Goal: Task Accomplishment & Management: Complete application form

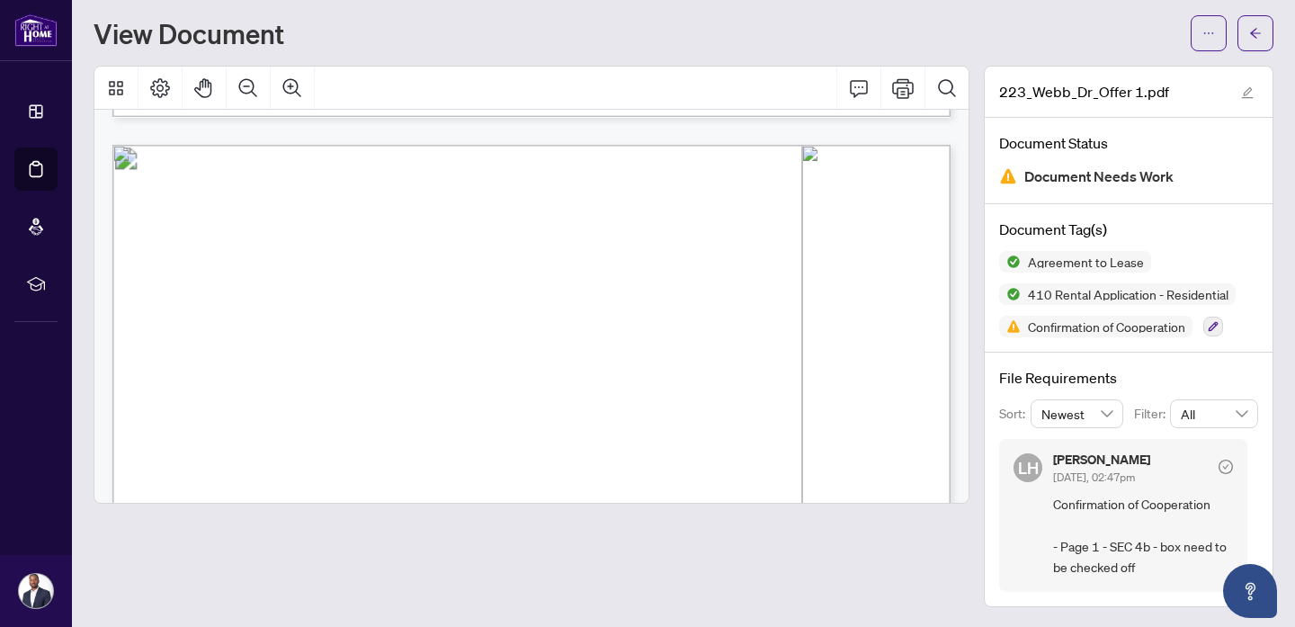
scroll to position [7769, 0]
click at [120, 81] on icon "Thumbnails" at bounding box center [116, 88] width 14 height 14
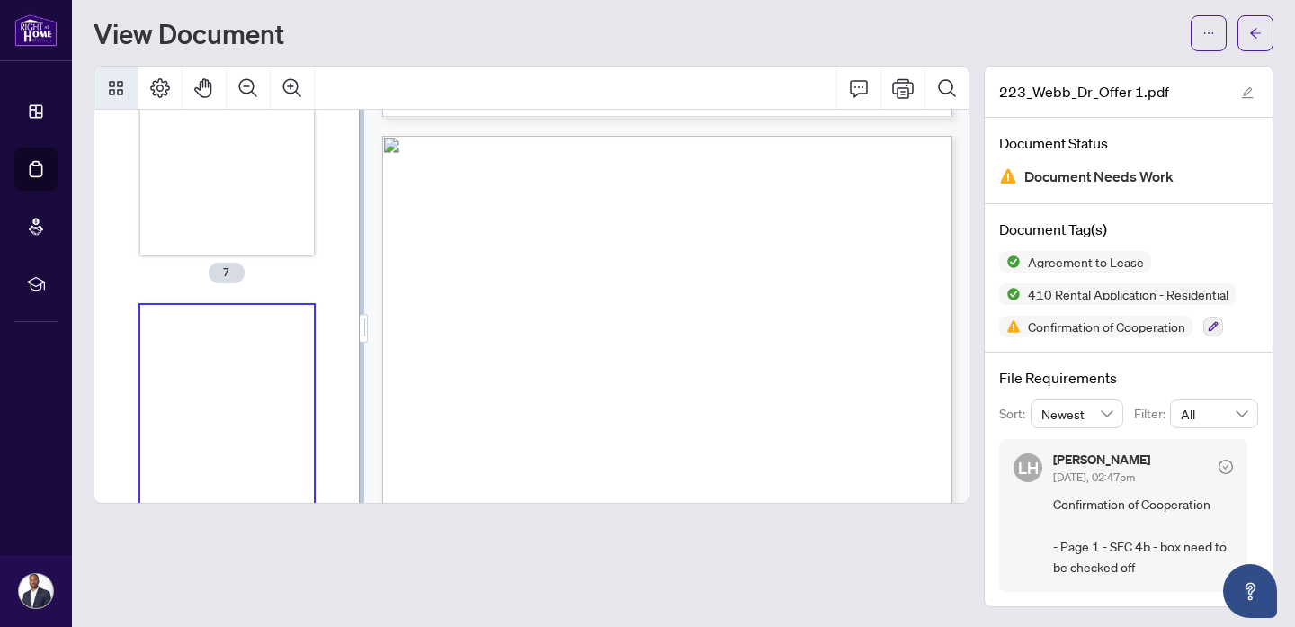
scroll to position [1815, 0]
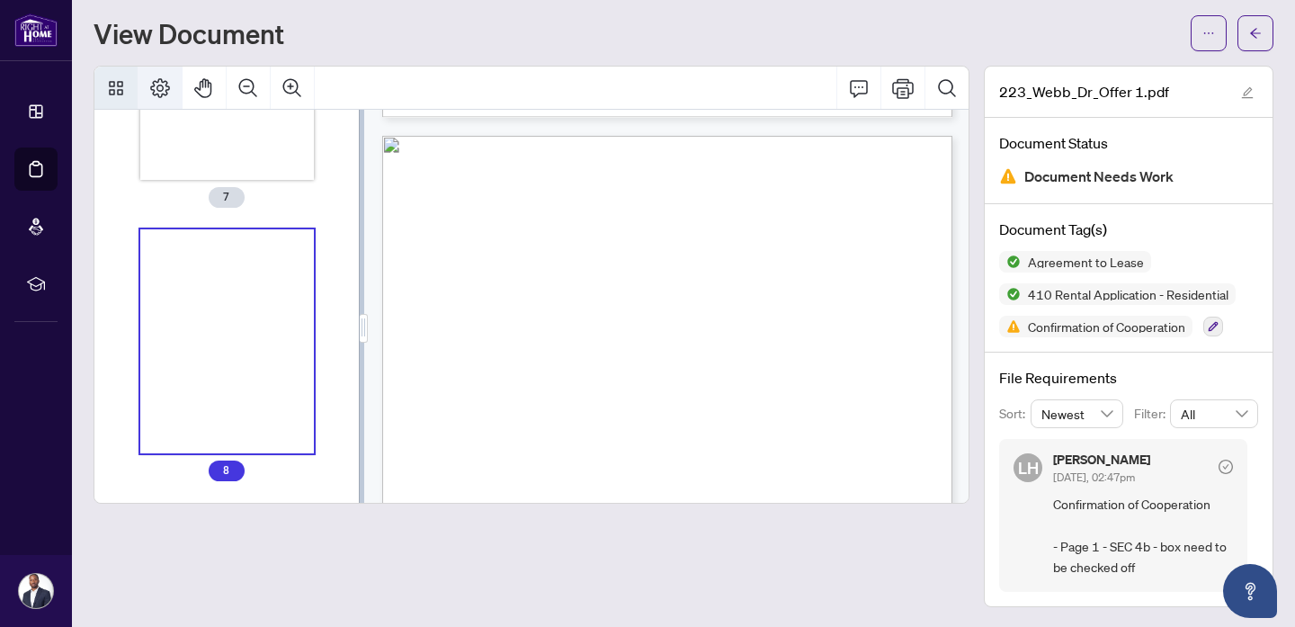
click at [172, 90] on button "Page Layout" at bounding box center [159, 88] width 43 height 43
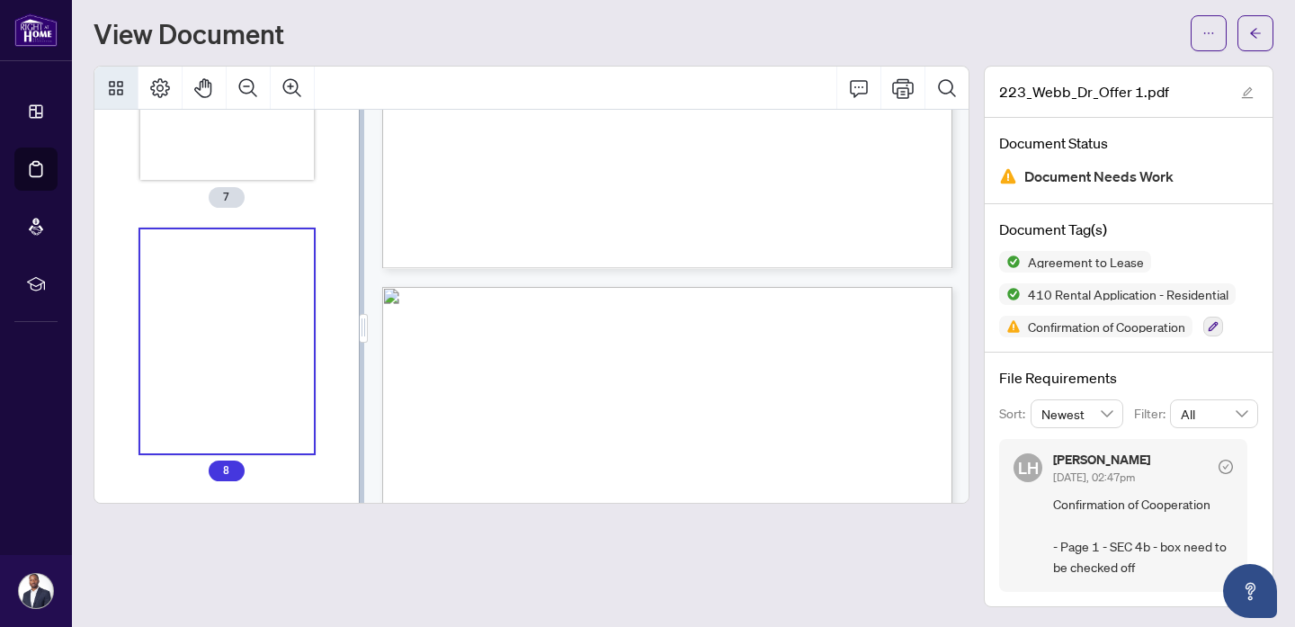
scroll to position [5105, 0]
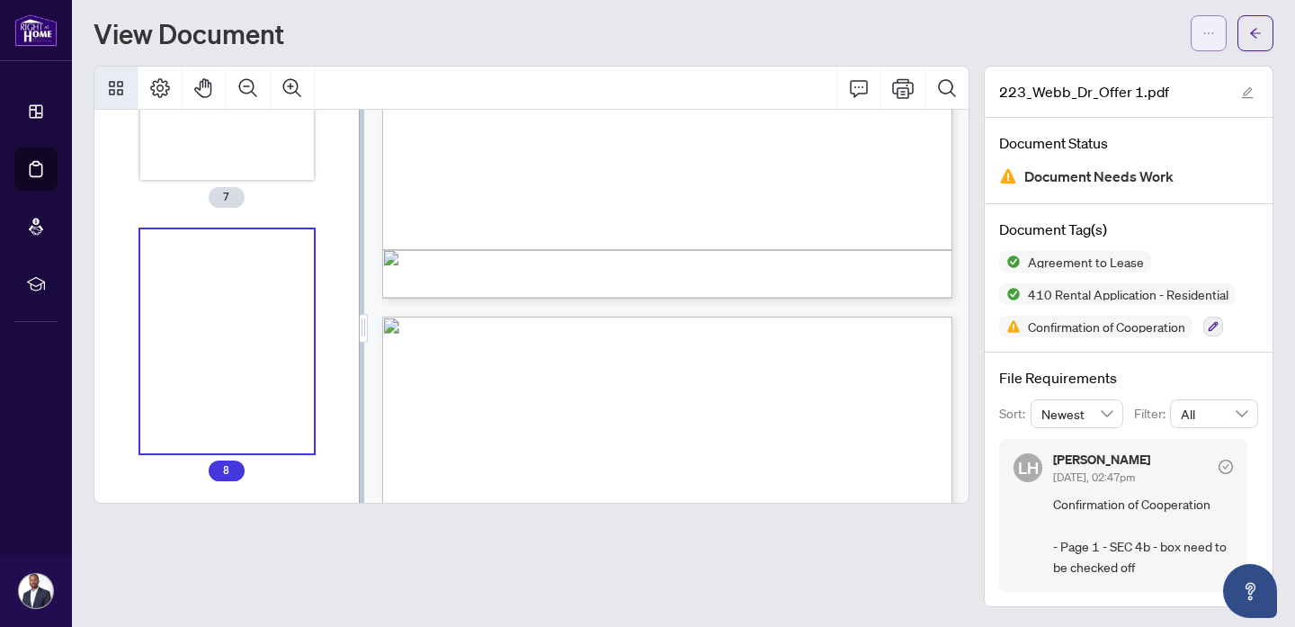
click at [1195, 35] on button "button" at bounding box center [1208, 33] width 36 height 36
click at [955, 49] on div "View Document" at bounding box center [683, 33] width 1180 height 36
click at [1211, 326] on icon "button" at bounding box center [1213, 327] width 10 height 10
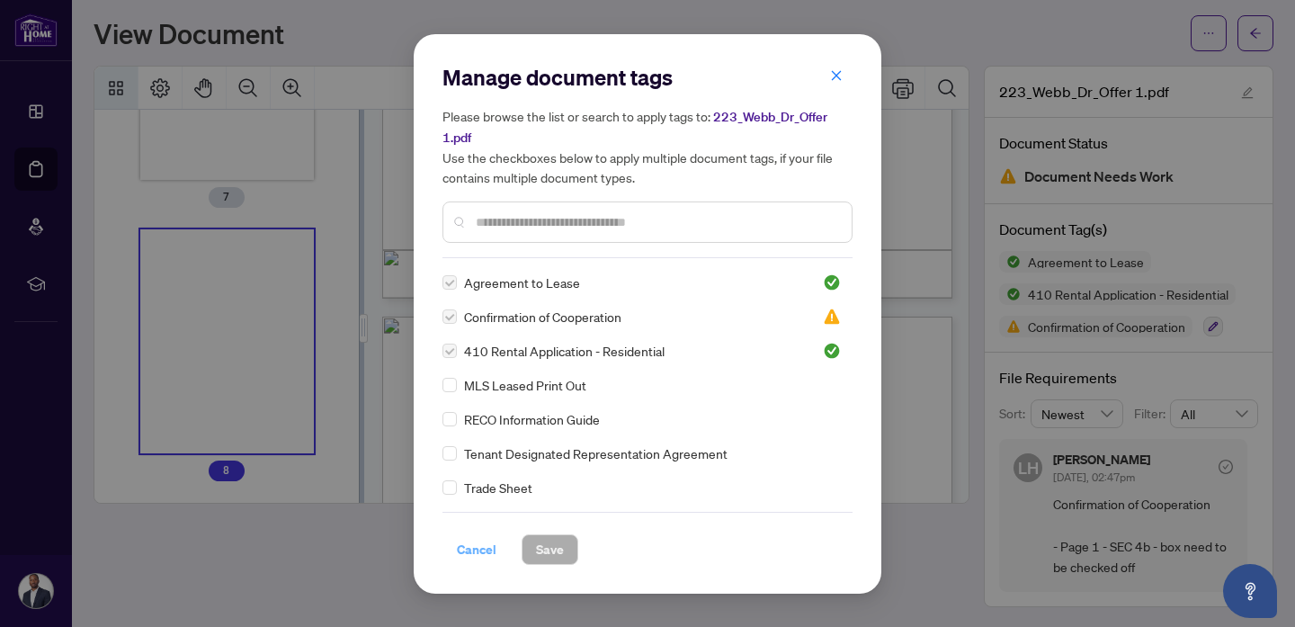
click at [468, 548] on span "Cancel" at bounding box center [477, 549] width 40 height 29
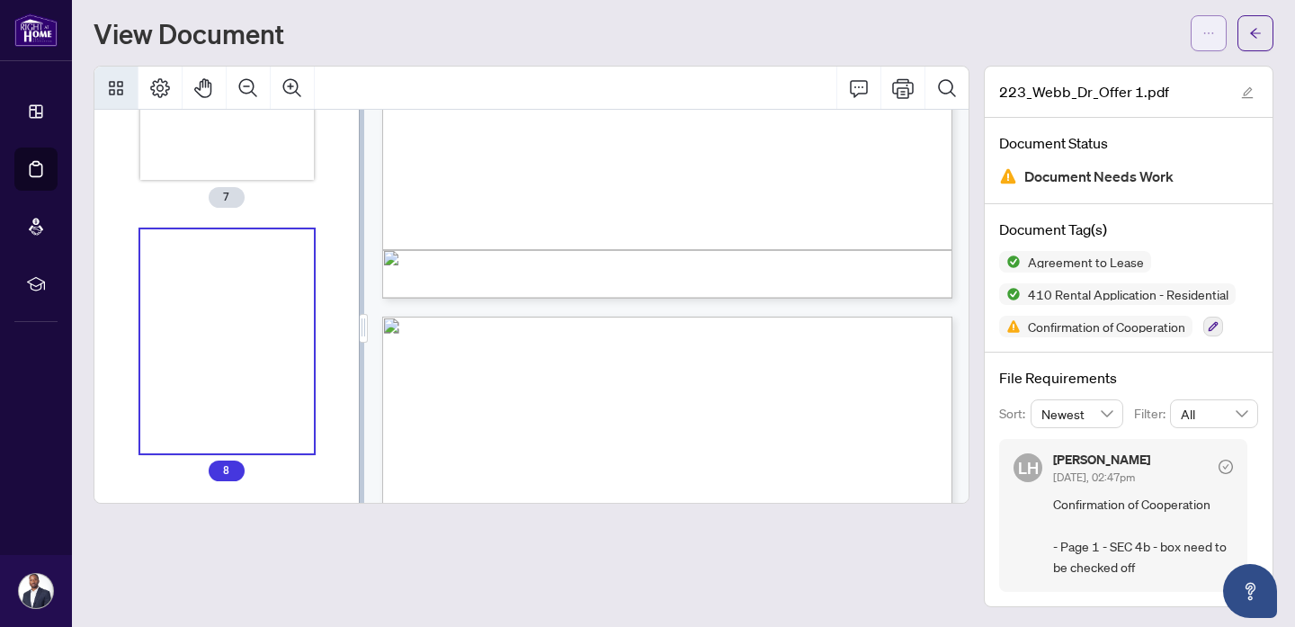
click at [1210, 29] on icon "ellipsis" at bounding box center [1208, 33] width 13 height 13
click at [987, 43] on div "View Document" at bounding box center [636, 33] width 1086 height 29
click at [1203, 43] on span "button" at bounding box center [1208, 33] width 13 height 29
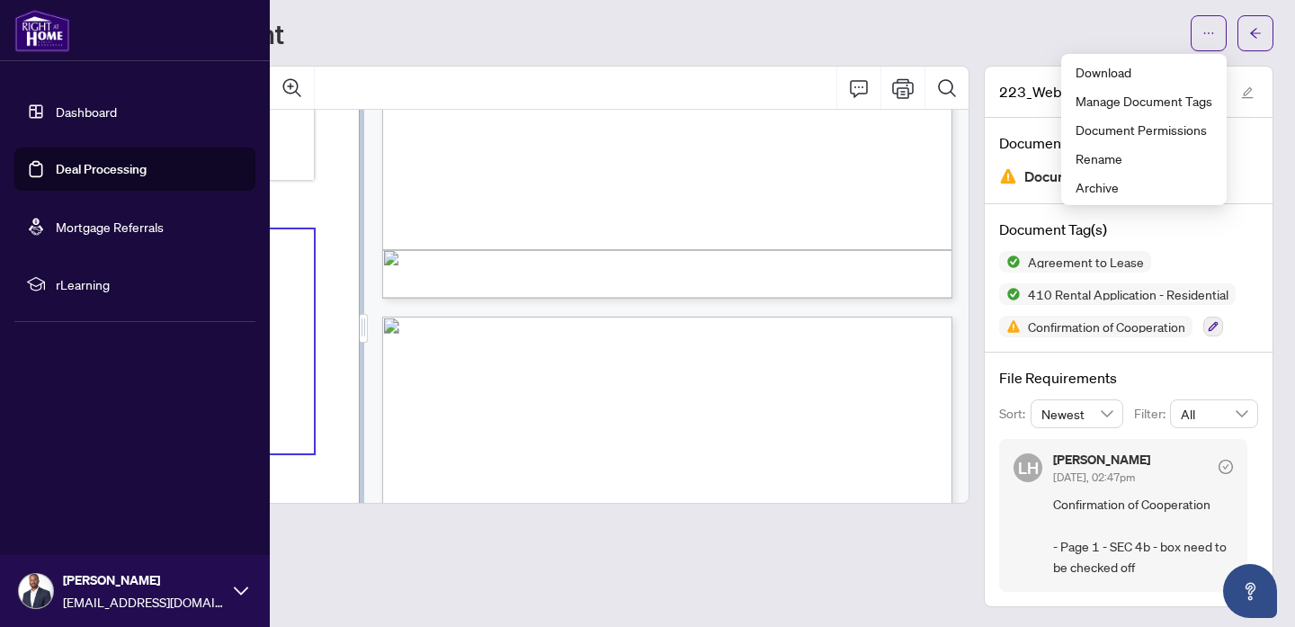
click at [108, 108] on link "Dashboard" at bounding box center [86, 111] width 61 height 16
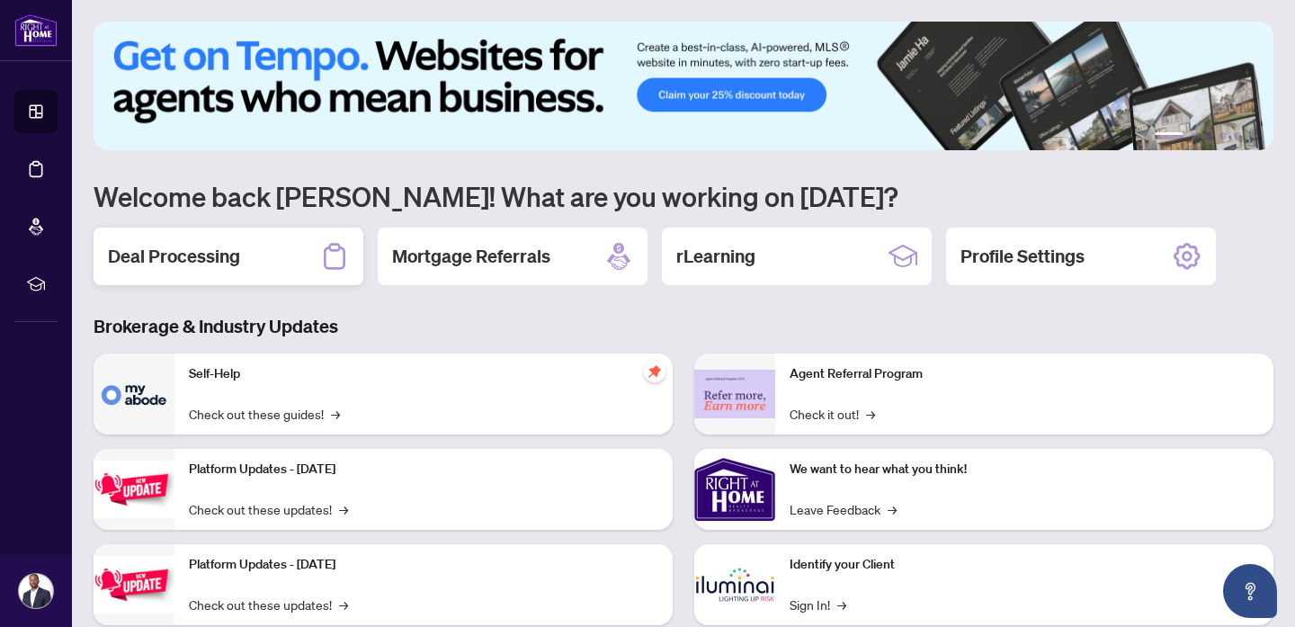
click at [285, 262] on div "Deal Processing" at bounding box center [228, 256] width 270 height 58
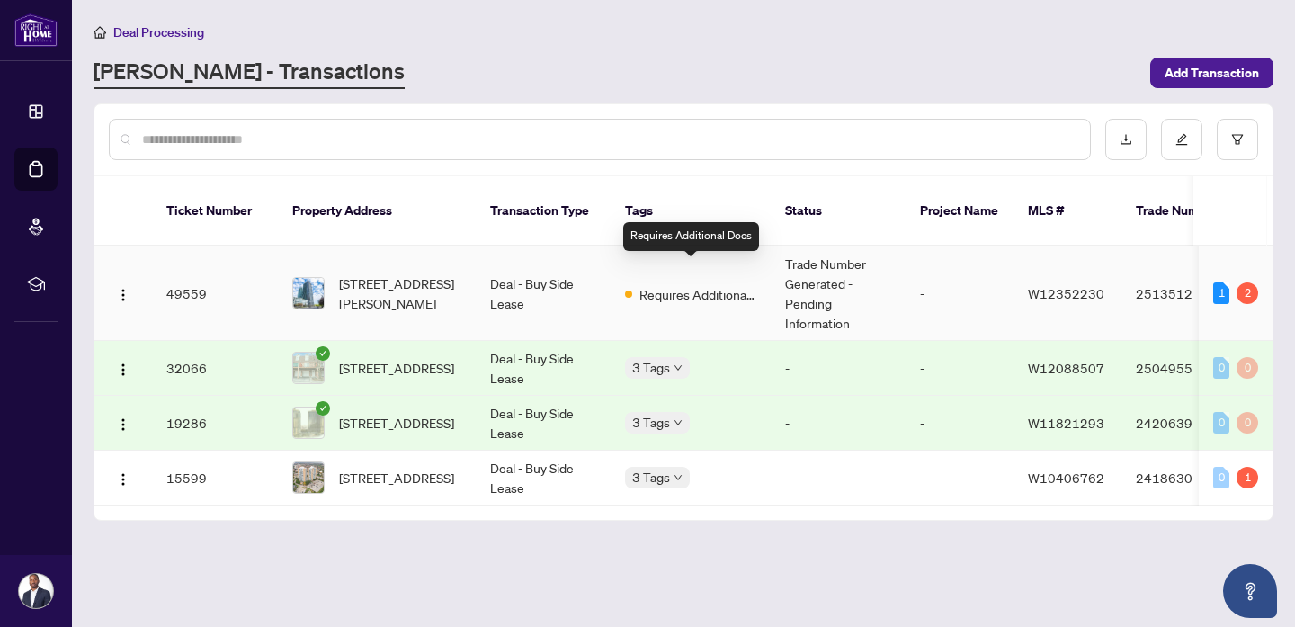
click at [681, 284] on span "Requires Additional Docs" at bounding box center [697, 294] width 117 height 20
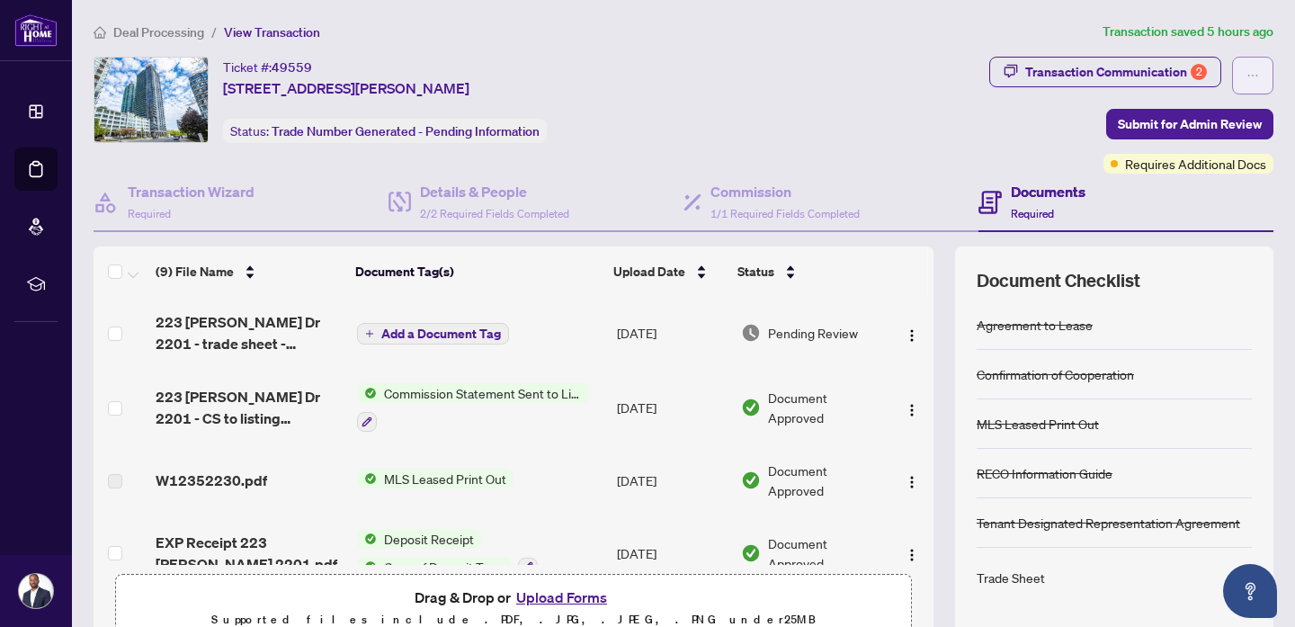
click at [1238, 90] on button "button" at bounding box center [1252, 76] width 41 height 38
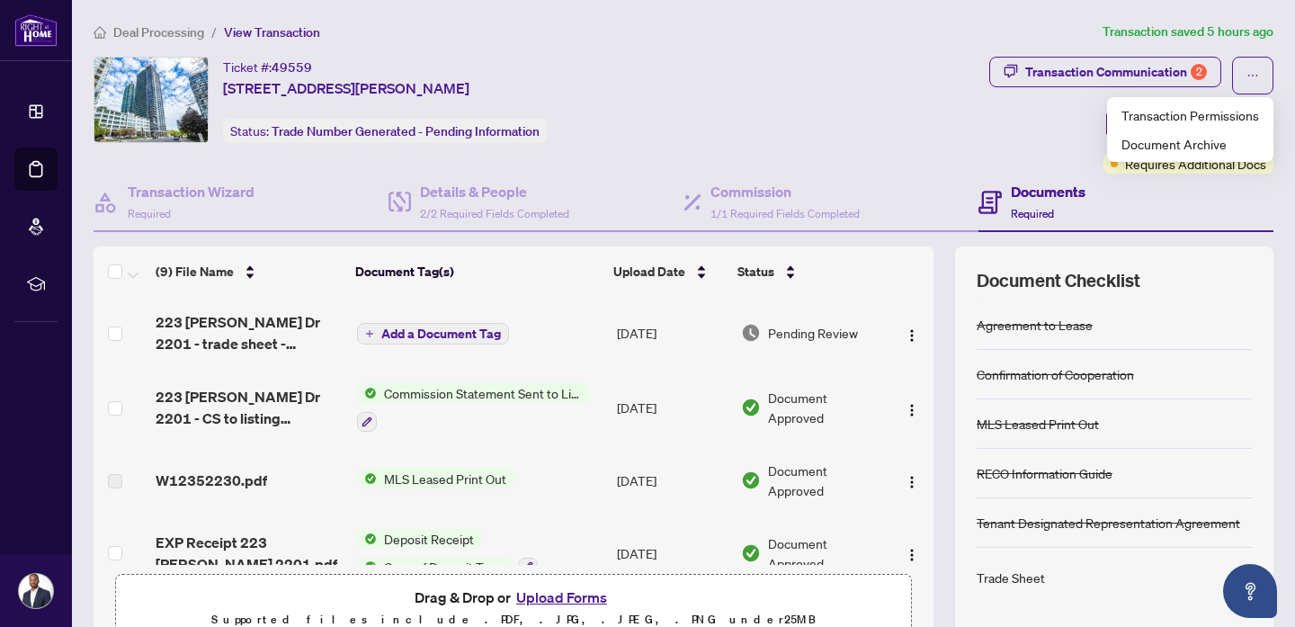
click at [1034, 117] on div "Transaction Communication 2 Submit for Admin Review Requires Additional Docs" at bounding box center [1131, 115] width 284 height 117
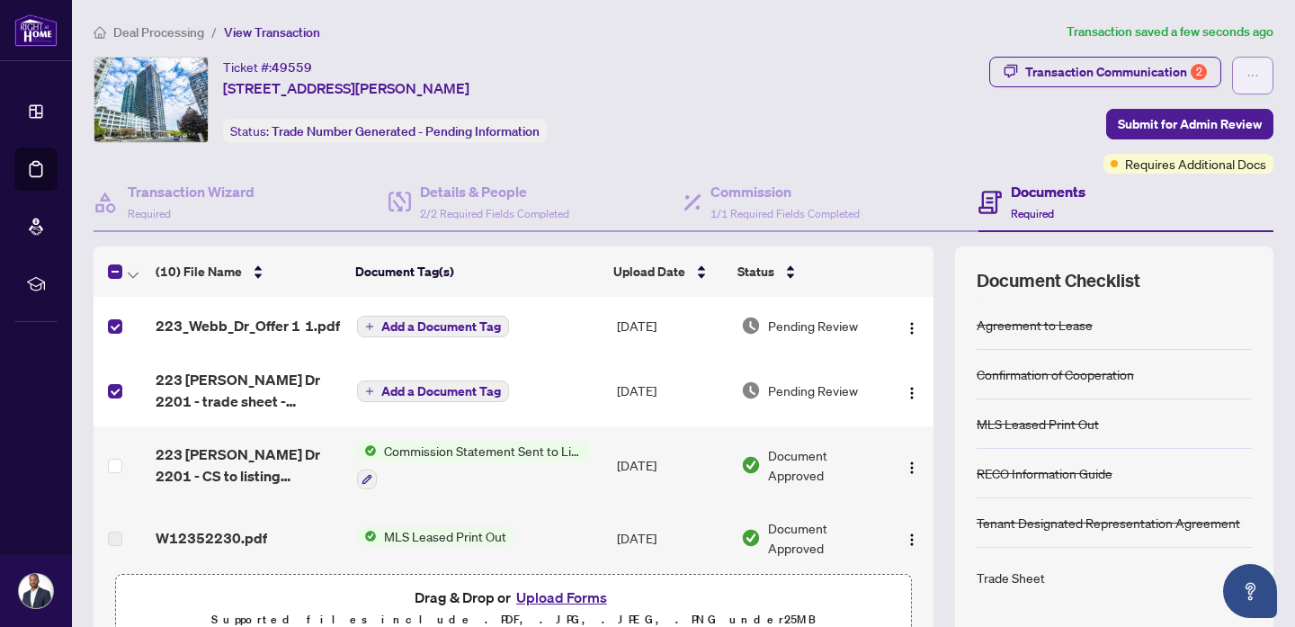
click at [1244, 64] on button "button" at bounding box center [1252, 76] width 41 height 38
click at [748, 116] on div "Ticket #: 49559 [STREET_ADDRESS][PERSON_NAME] Status: Trade Number Generated - …" at bounding box center [537, 100] width 888 height 86
click at [905, 316] on span "button" at bounding box center [911, 326] width 14 height 20
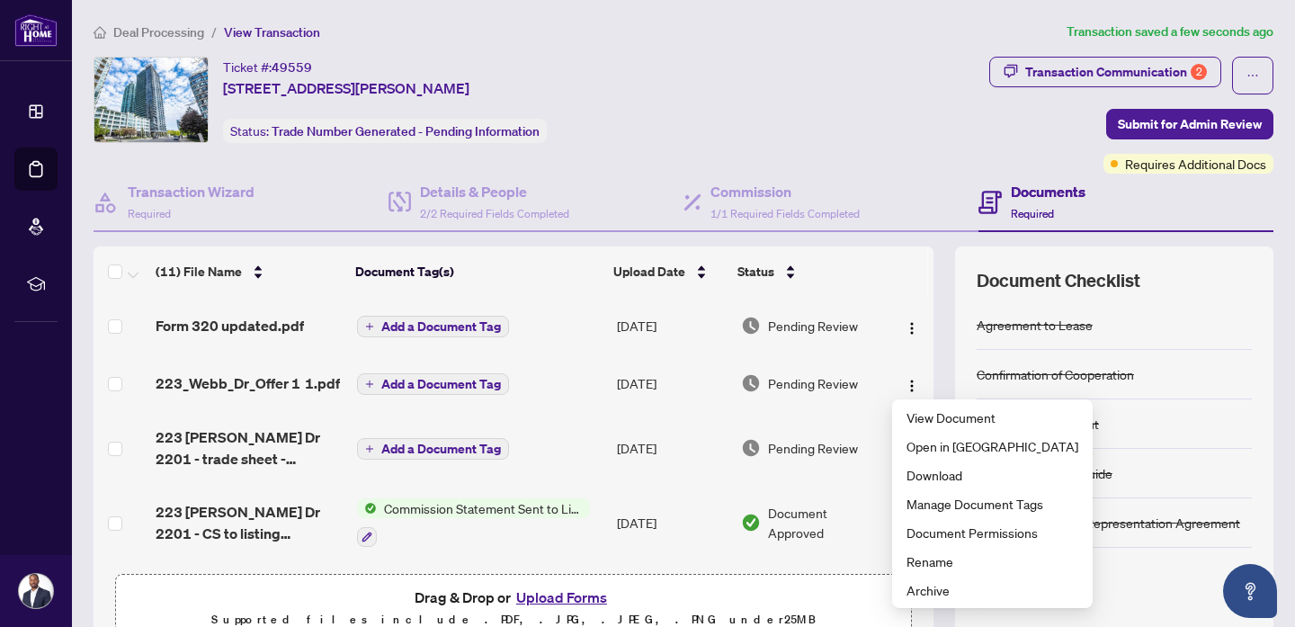
click at [124, 379] on td at bounding box center [120, 383] width 55 height 58
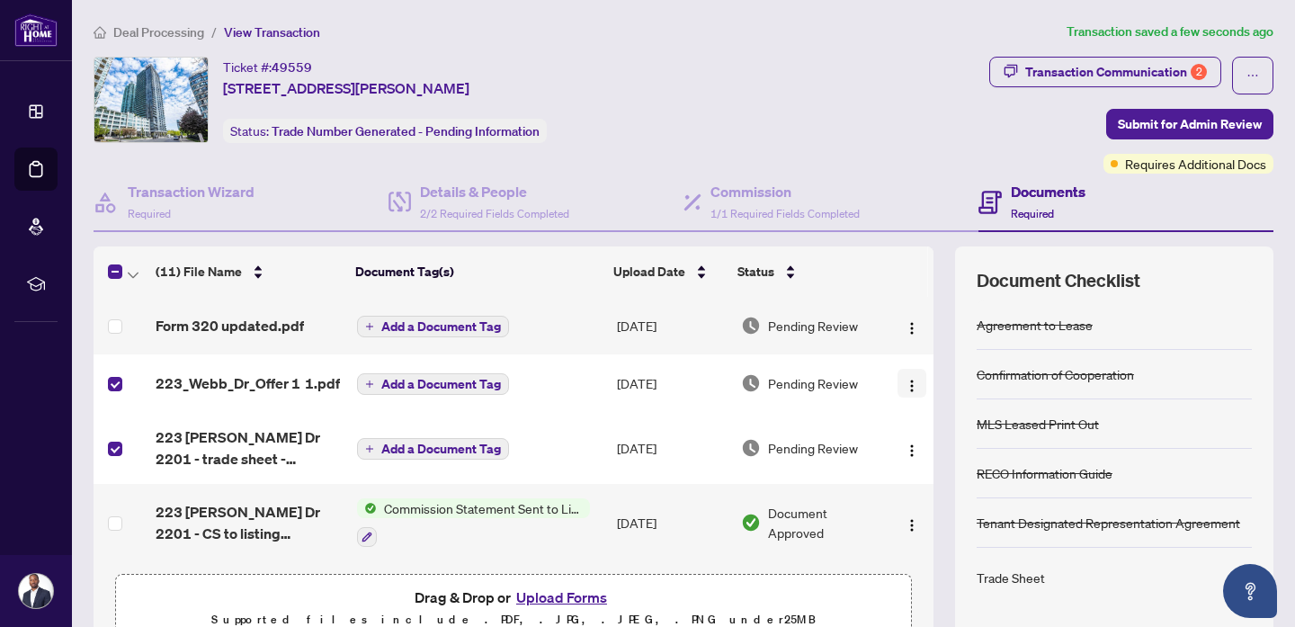
click at [904, 387] on img "button" at bounding box center [911, 385] width 14 height 14
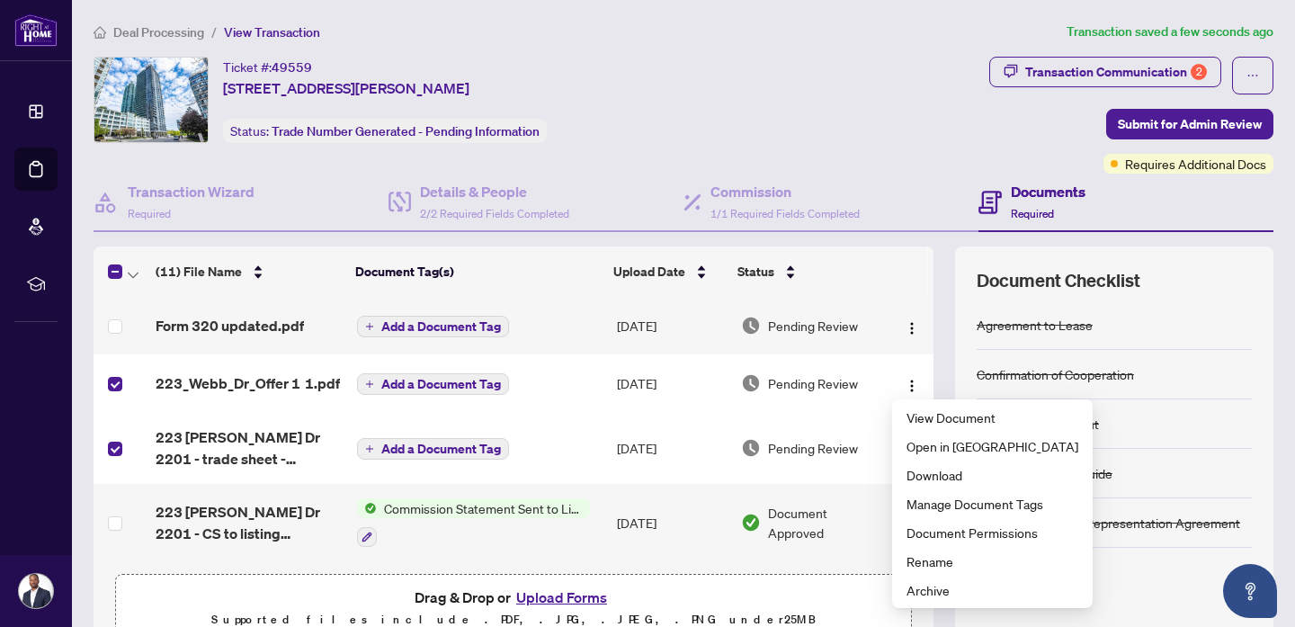
click at [779, 355] on td "Pending Review" at bounding box center [812, 383] width 156 height 58
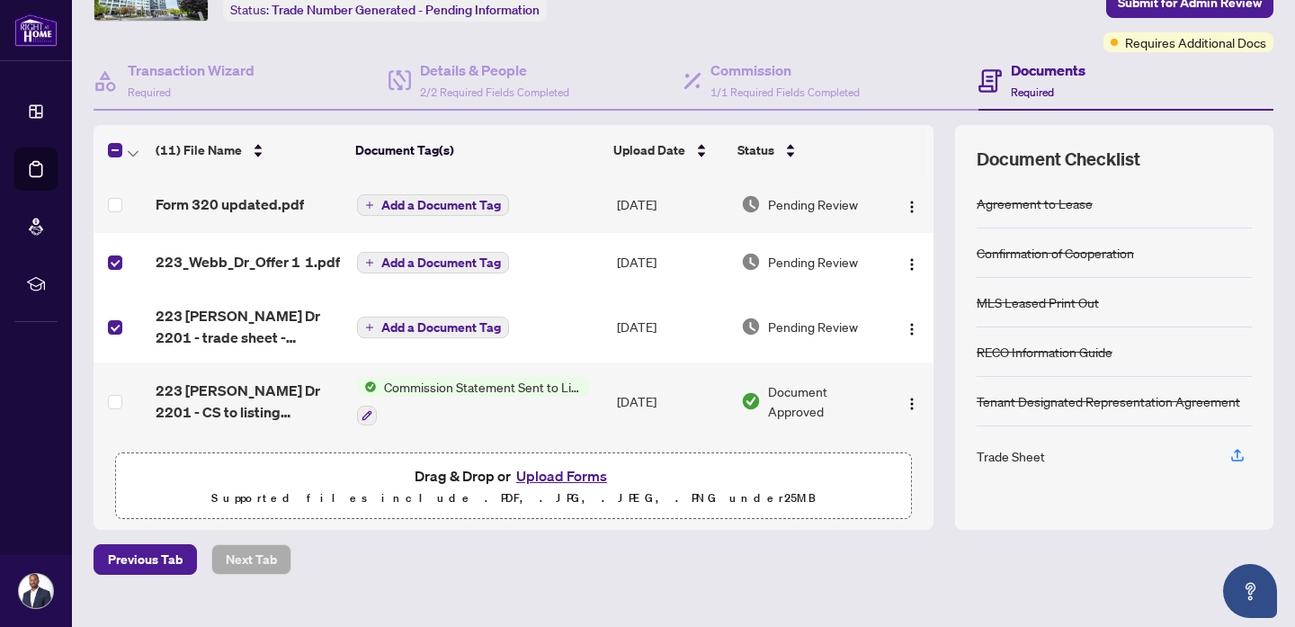
click at [906, 275] on td at bounding box center [911, 262] width 44 height 58
click at [904, 264] on img "button" at bounding box center [911, 264] width 14 height 14
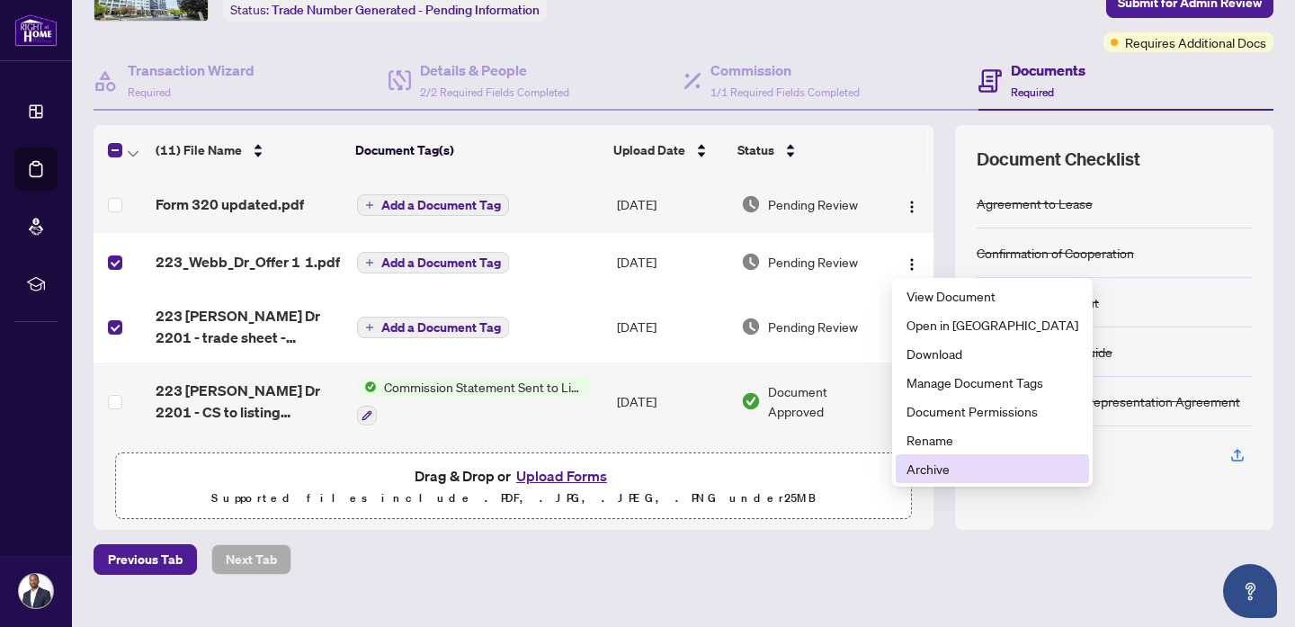
click at [957, 471] on span "Archive" at bounding box center [992, 468] width 172 height 20
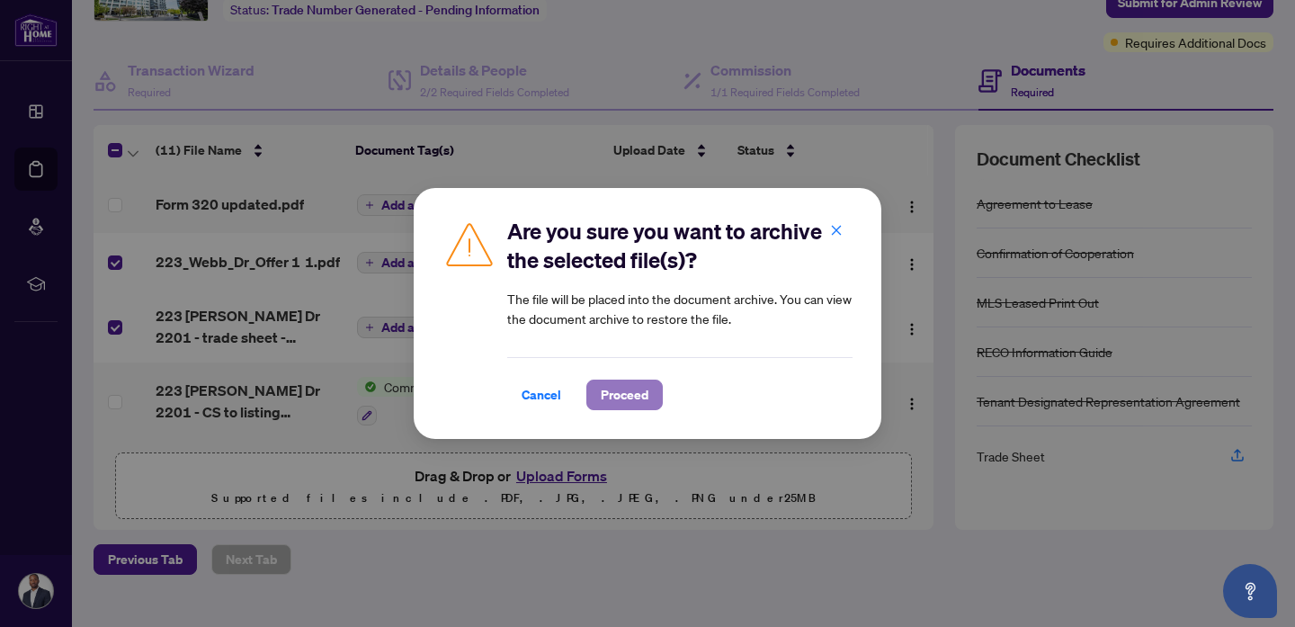
click at [652, 385] on button "Proceed" at bounding box center [624, 394] width 76 height 31
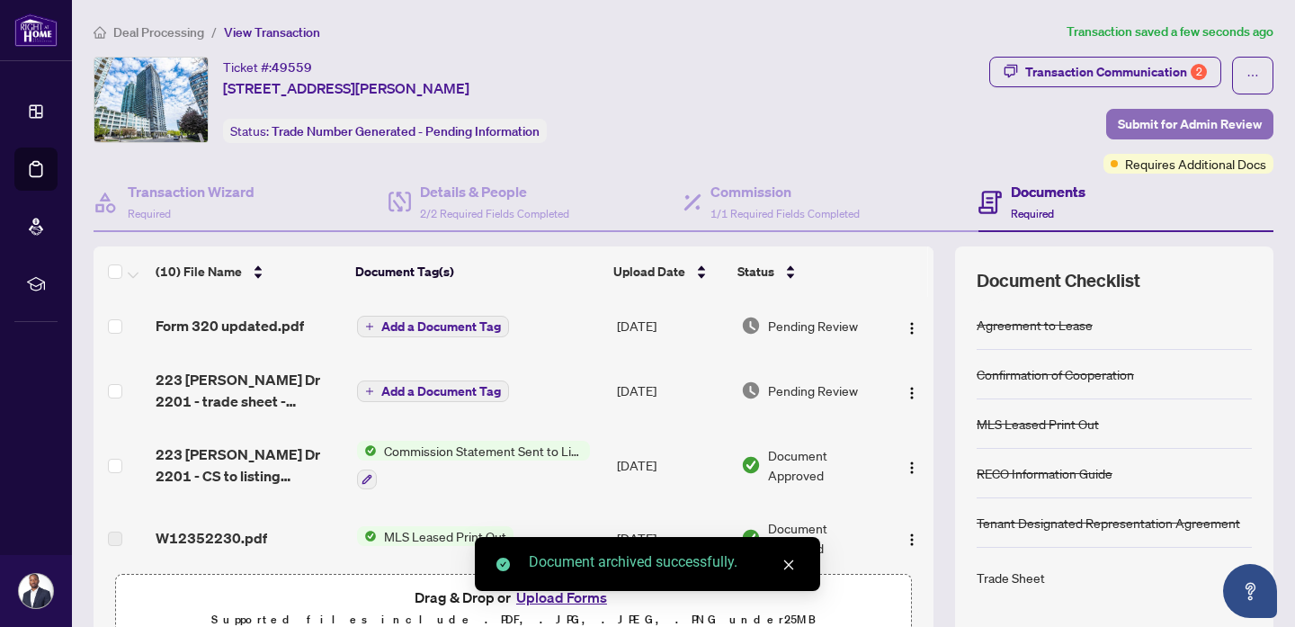
click at [1230, 118] on span "Submit for Admin Review" at bounding box center [1189, 124] width 144 height 29
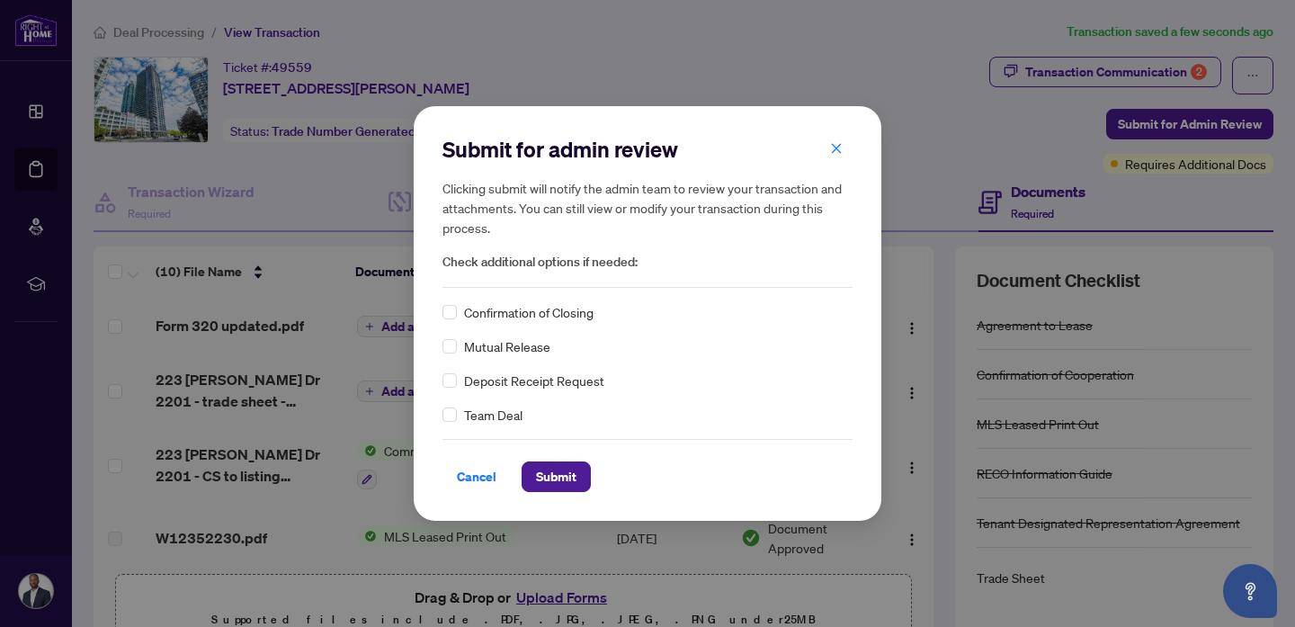
drag, startPoint x: 566, startPoint y: 471, endPoint x: 743, endPoint y: 142, distance: 373.3
click at [743, 142] on div "Submit for admin review Clicking submit will notify the admin team to review yo…" at bounding box center [647, 313] width 410 height 357
click at [839, 146] on icon "close" at bounding box center [836, 148] width 13 height 13
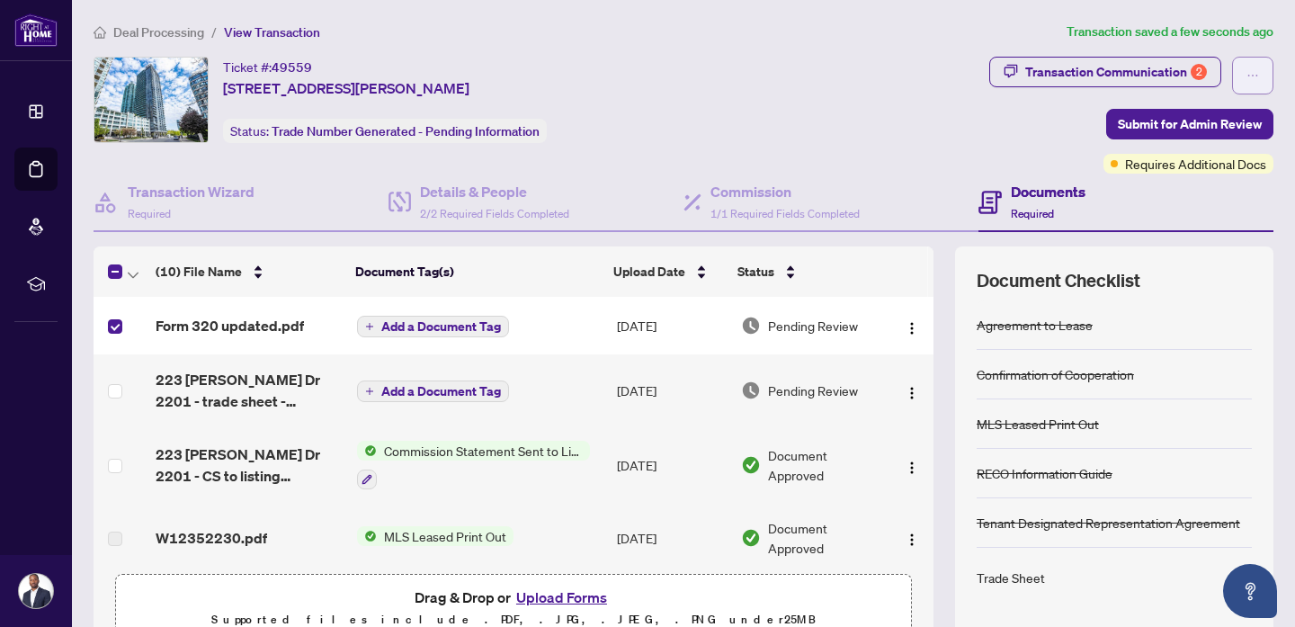
click at [1255, 71] on icon "ellipsis" at bounding box center [1252, 75] width 13 height 13
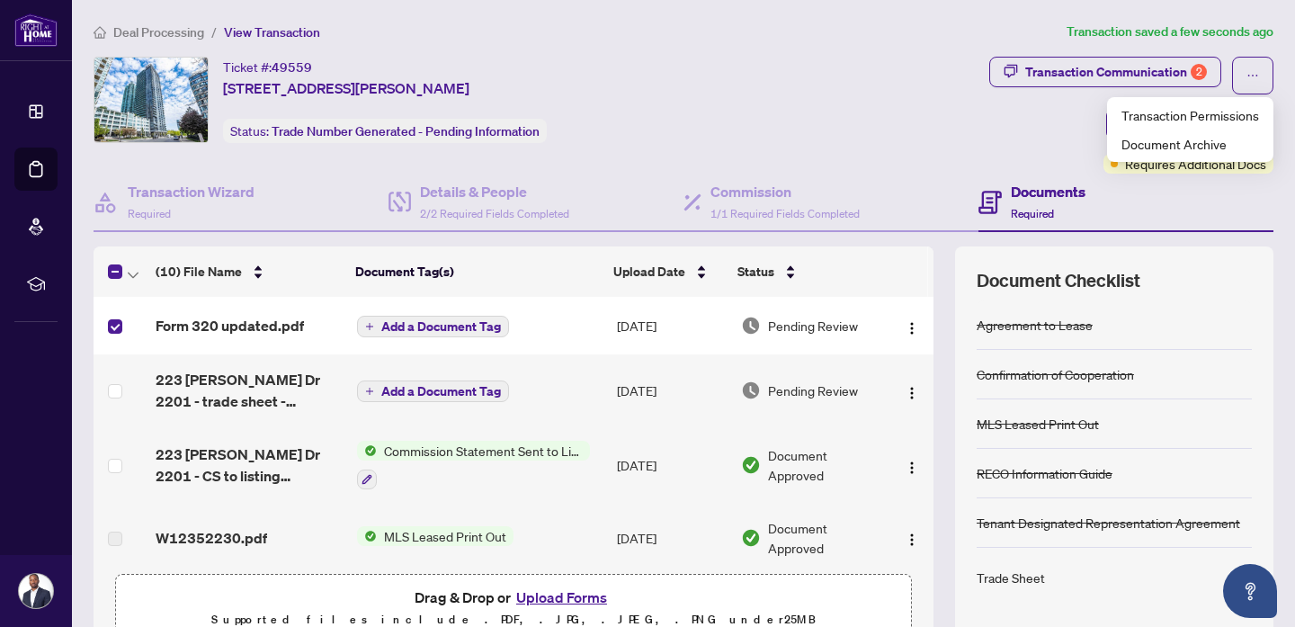
click at [955, 162] on div "Ticket #: 49559 [STREET_ADDRESS][PERSON_NAME] Status: Trade Number Generated - …" at bounding box center [537, 115] width 895 height 117
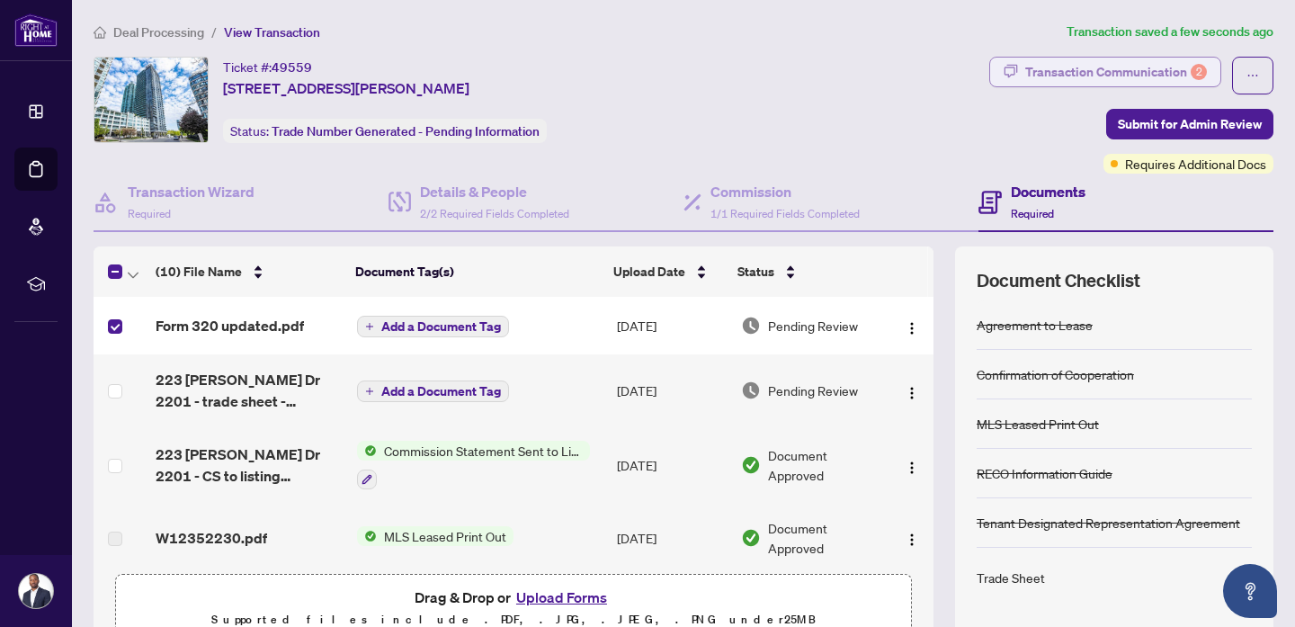
click at [1086, 64] on div "Transaction Communication 2" at bounding box center [1116, 72] width 182 height 29
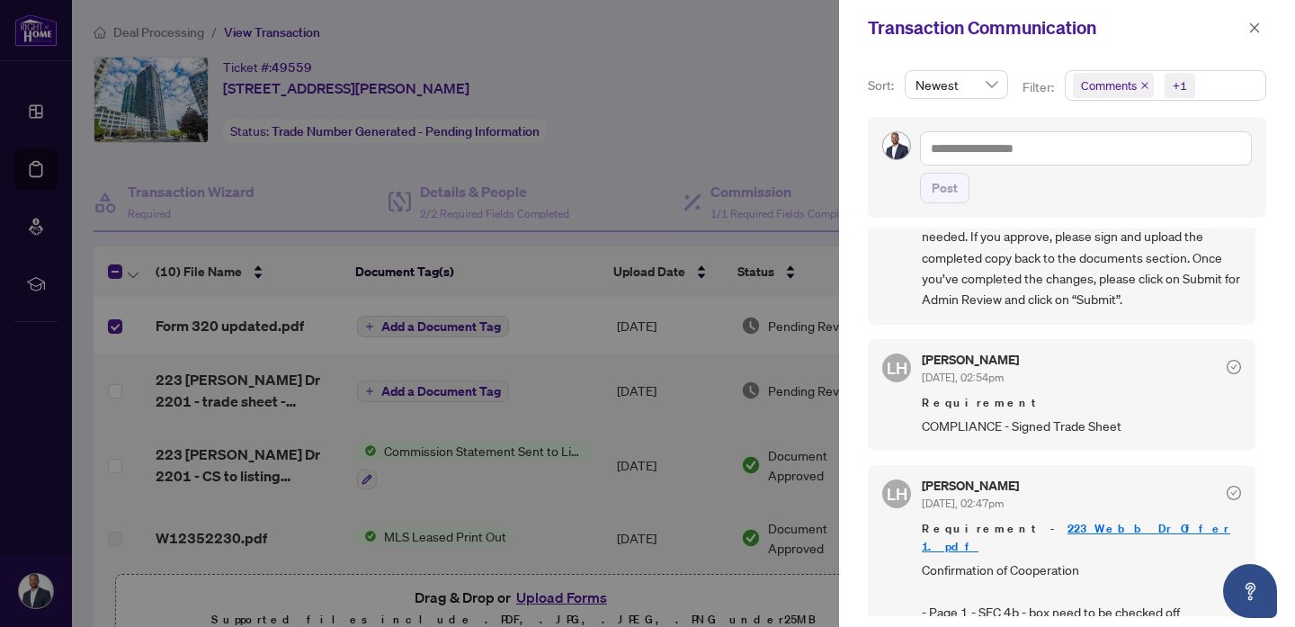
scroll to position [4, 0]
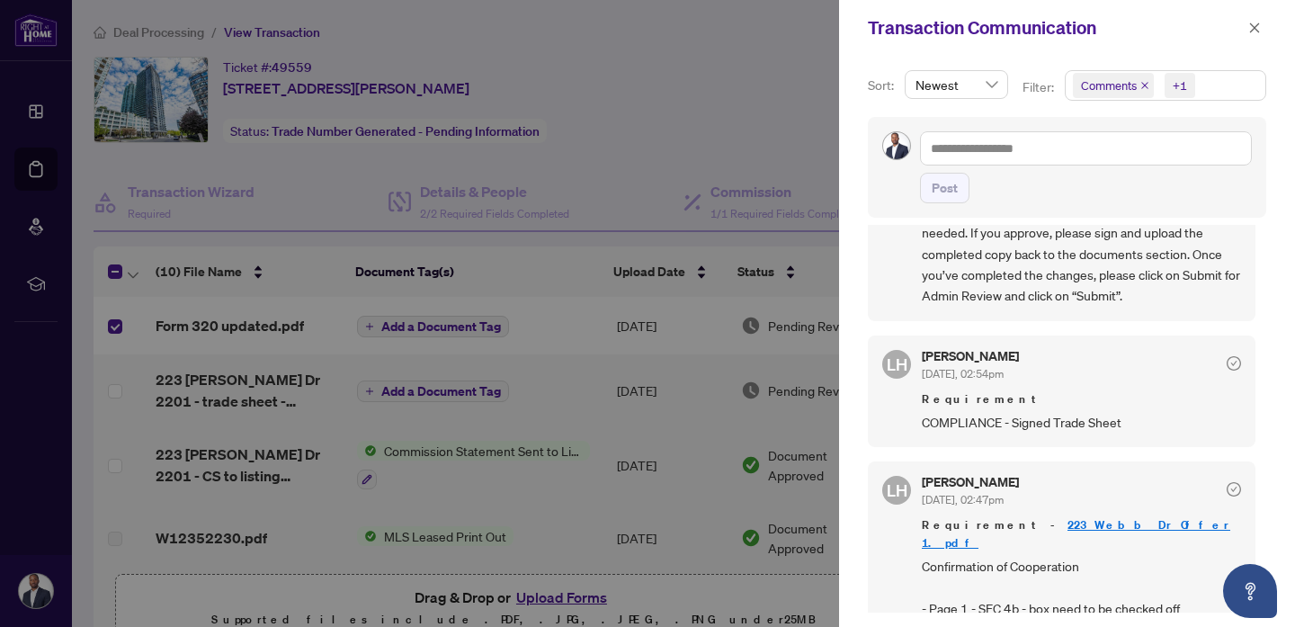
click at [677, 154] on div at bounding box center [647, 313] width 1295 height 627
click at [1251, 30] on icon "close" at bounding box center [1254, 28] width 13 height 13
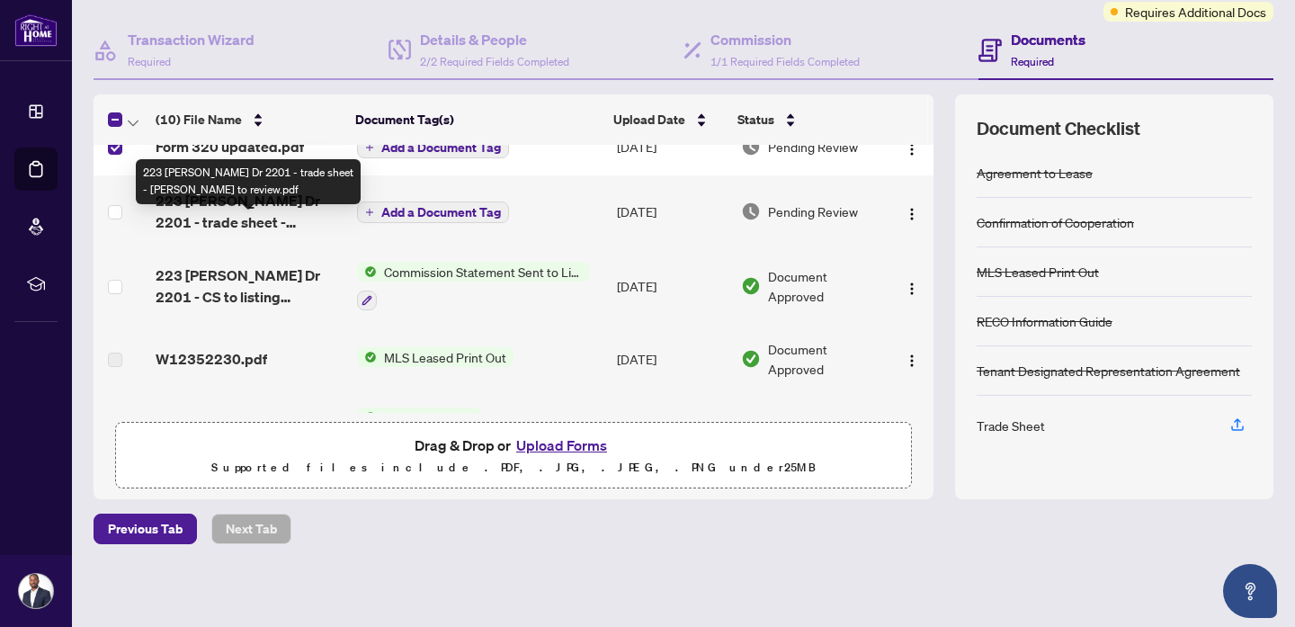
scroll to position [0, 0]
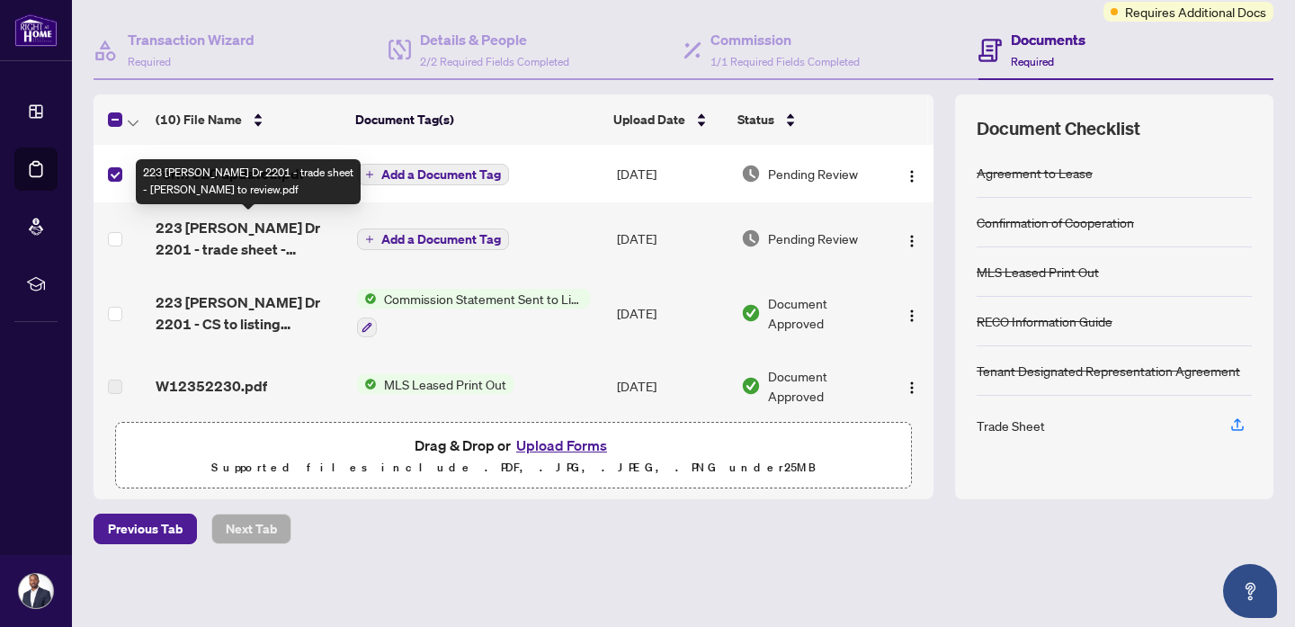
click at [284, 243] on span "223 [PERSON_NAME] Dr 2201 - trade sheet - [PERSON_NAME] to review.pdf" at bounding box center [249, 238] width 187 height 43
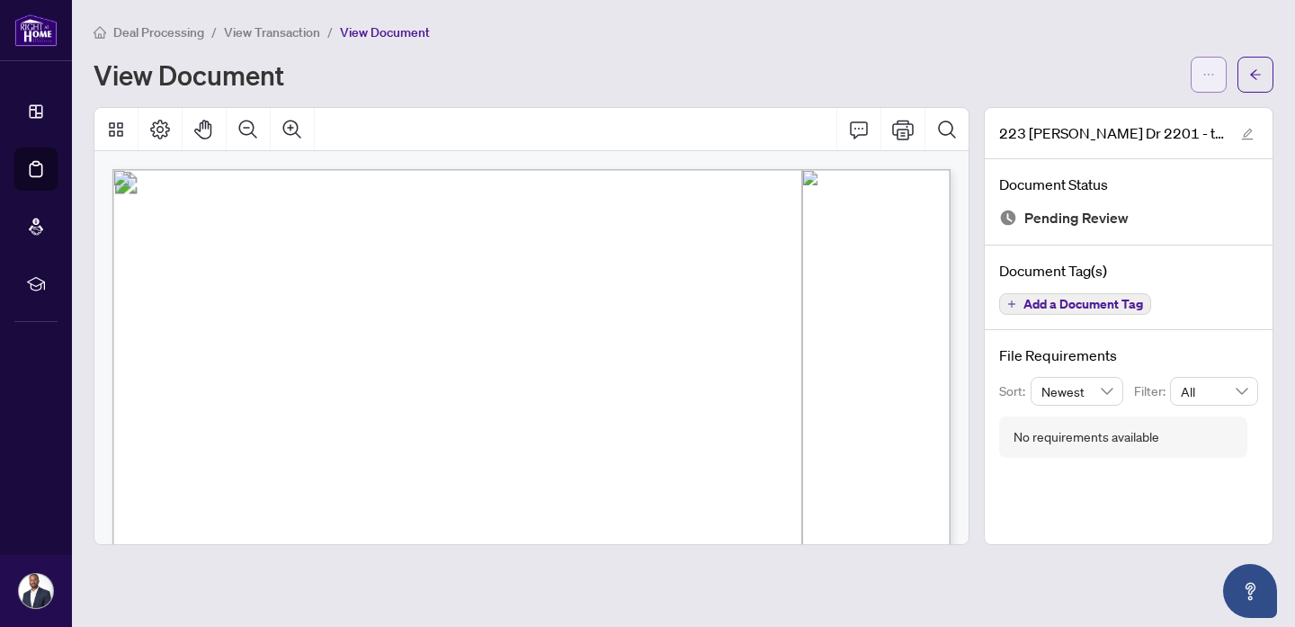
click at [1217, 76] on button "button" at bounding box center [1208, 75] width 36 height 36
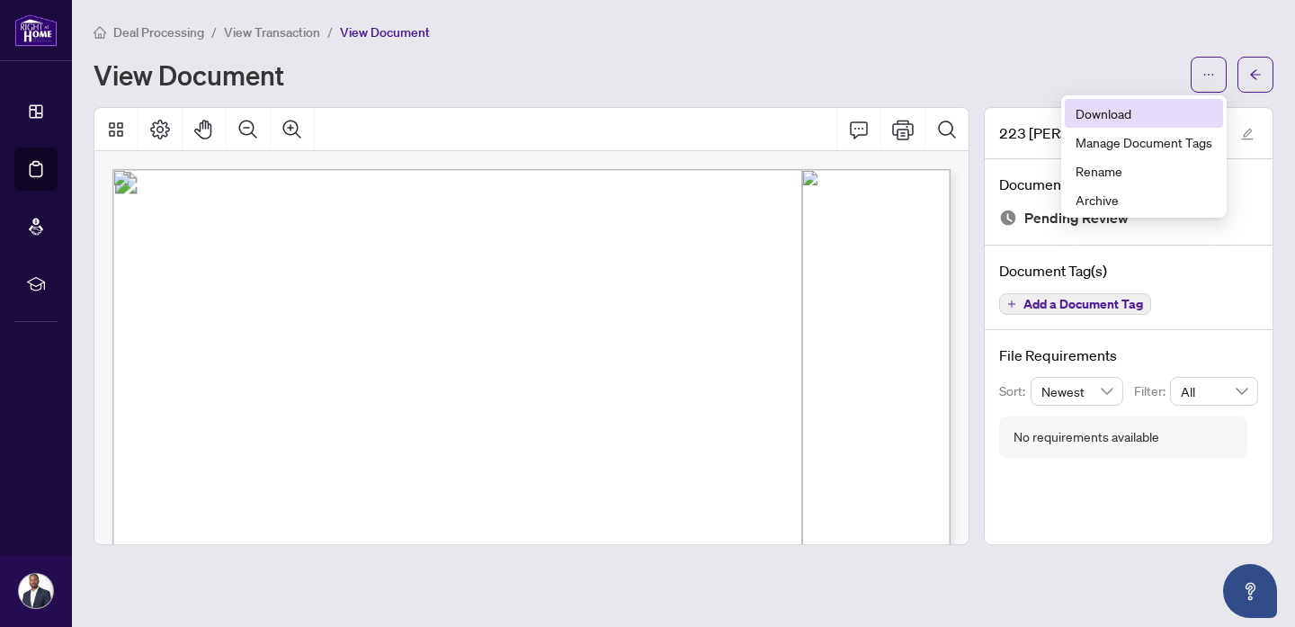
click at [1124, 117] on span "Download" at bounding box center [1143, 113] width 137 height 20
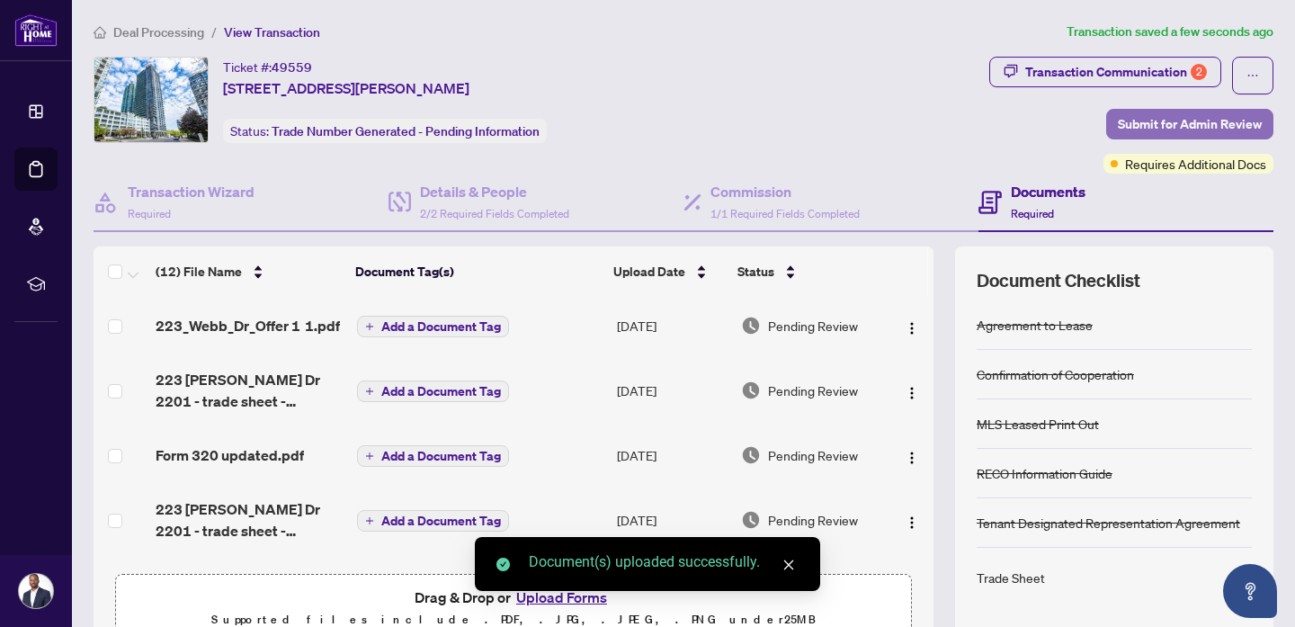
click at [1130, 121] on span "Submit for Admin Review" at bounding box center [1189, 124] width 144 height 29
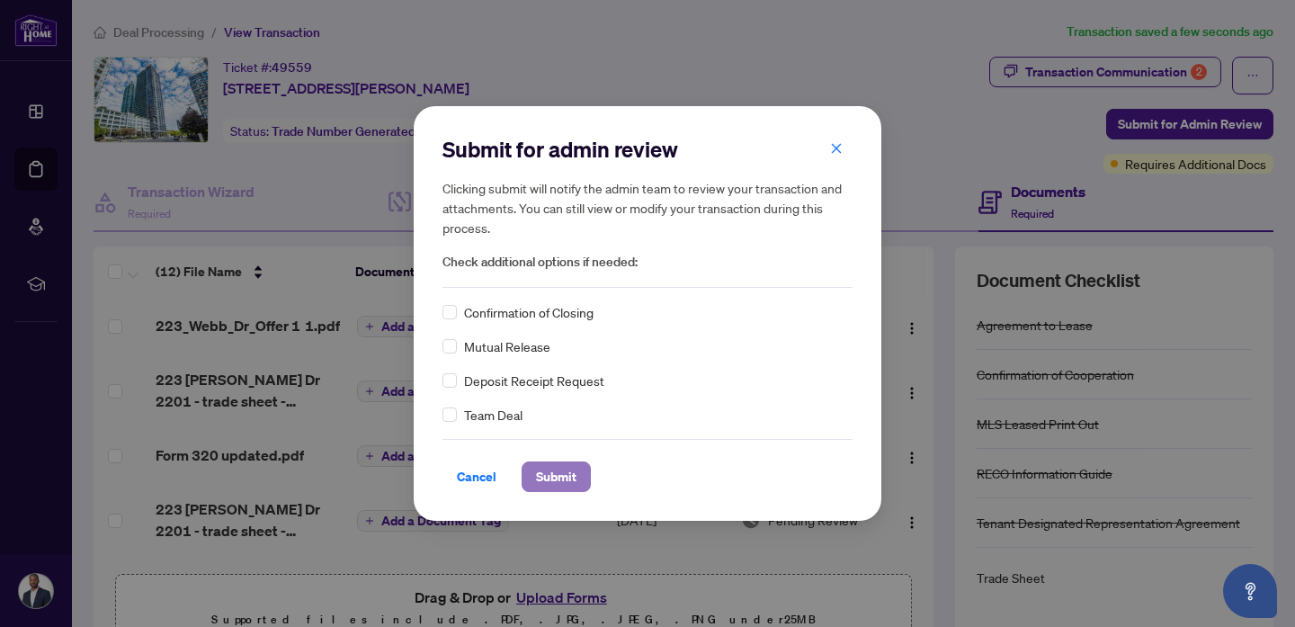
click at [566, 470] on span "Submit" at bounding box center [556, 476] width 40 height 29
